Goal: Transaction & Acquisition: Subscribe to service/newsletter

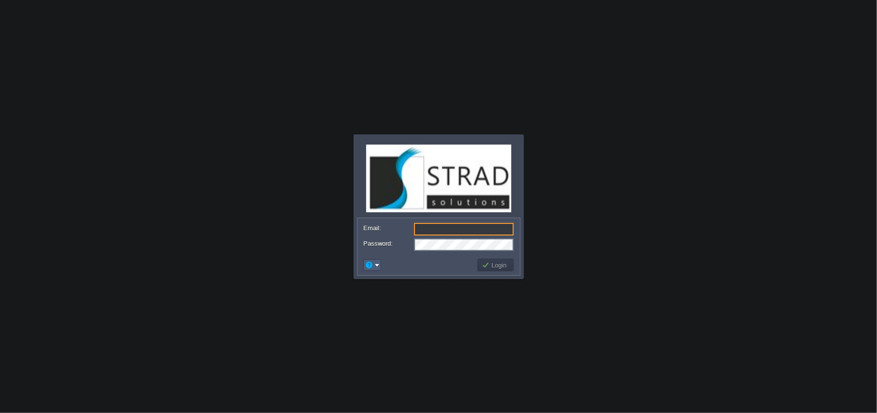
click at [380, 271] on td at bounding box center [372, 265] width 18 height 12
click at [374, 256] on div "Login" at bounding box center [439, 265] width 162 height 20
click at [371, 272] on td at bounding box center [372, 265] width 21 height 15
click at [380, 256] on div "Login" at bounding box center [439, 265] width 162 height 20
drag, startPoint x: 380, startPoint y: 258, endPoint x: 377, endPoint y: 264, distance: 6.9
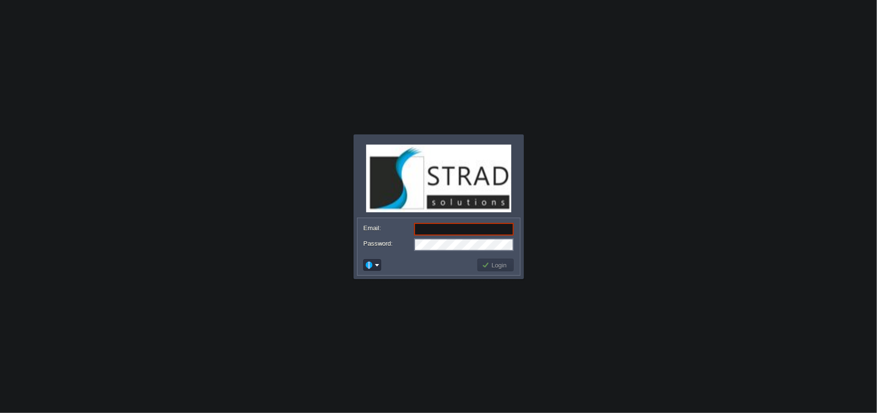
click at [377, 264] on td at bounding box center [372, 265] width 21 height 15
click at [377, 264] on em at bounding box center [372, 265] width 15 height 9
click at [391, 303] on span "Signup" at bounding box center [387, 301] width 19 height 7
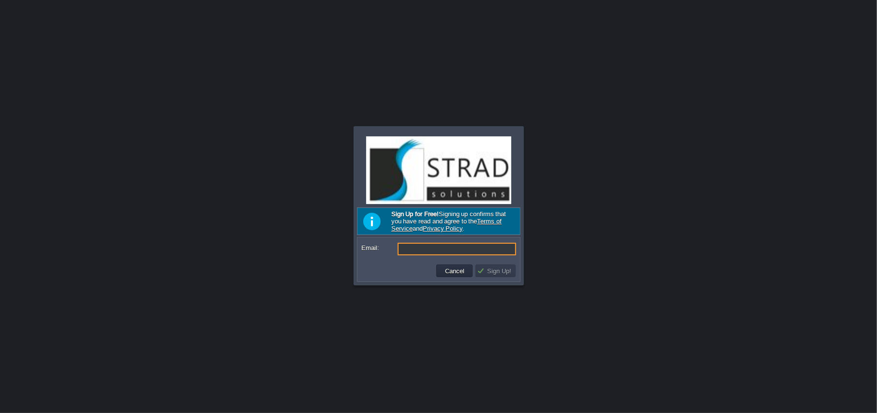
paste input "[EMAIL_ADDRESS][PERSON_NAME][DOMAIN_NAME]"
type input "[EMAIL_ADDRESS][PERSON_NAME][DOMAIN_NAME]"
drag, startPoint x: 506, startPoint y: 266, endPoint x: 506, endPoint y: 272, distance: 5.8
click at [506, 266] on td "Sign Up!" at bounding box center [496, 271] width 40 height 13
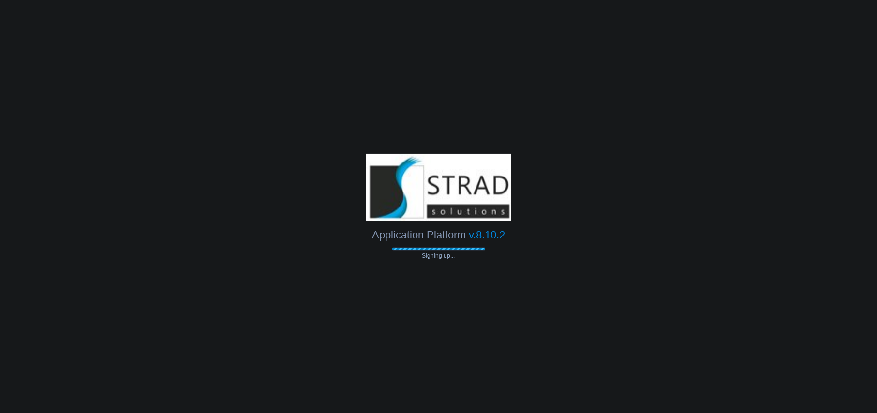
click at [506, 272] on body "Application Platform v.8.10.2 Signing up... Email: Password: Login Reset Passwo…" at bounding box center [438, 206] width 877 height 413
